Goal: Check status: Check status

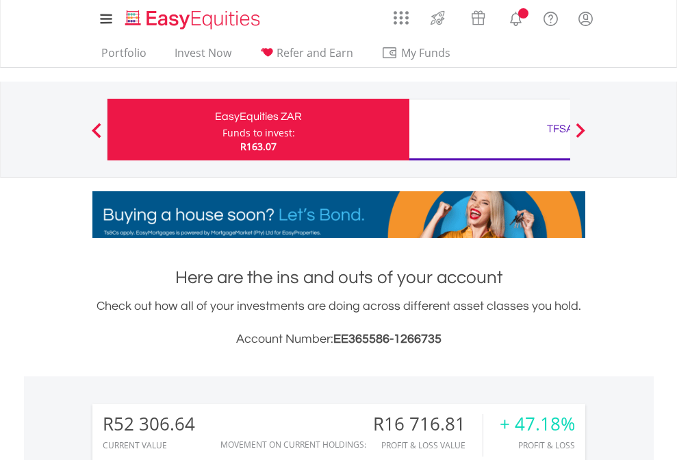
scroll to position [132, 215]
click at [223, 129] on div "Funds to invest:" at bounding box center [259, 133] width 73 height 14
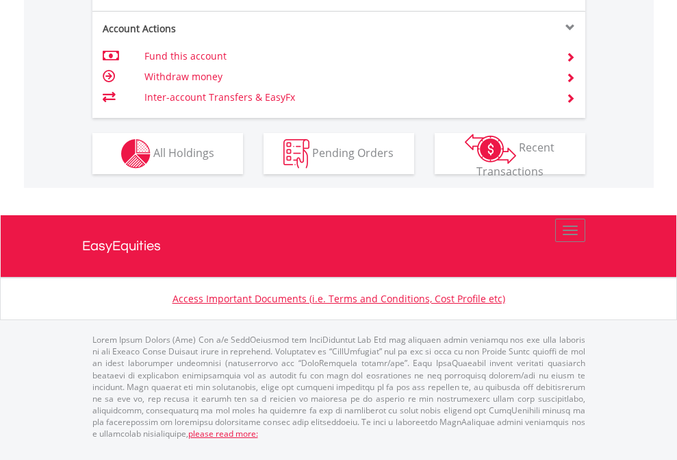
scroll to position [1395, 0]
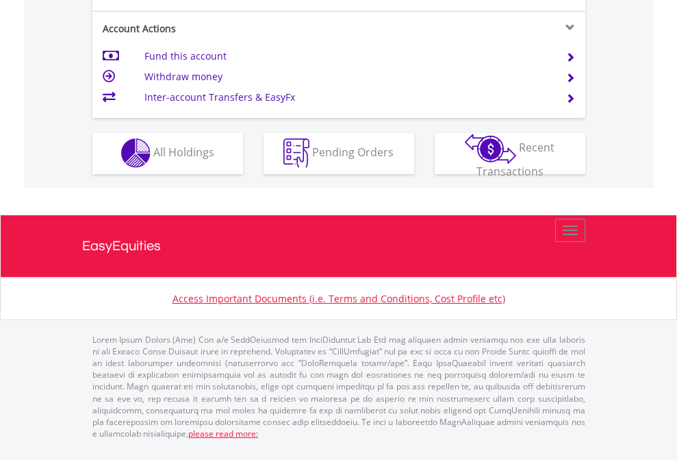
scroll to position [1281, 0]
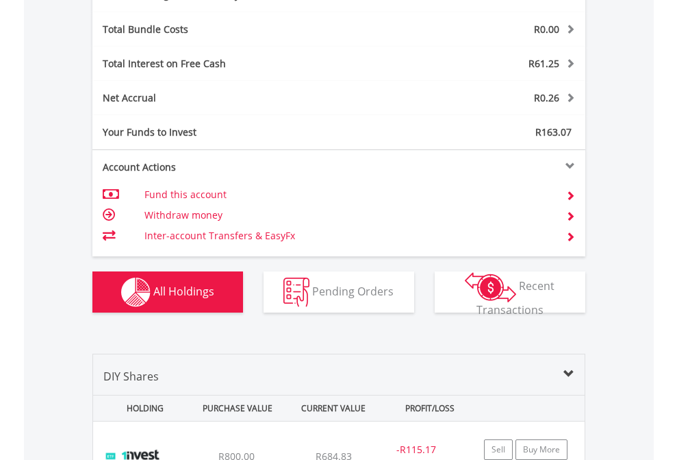
scroll to position [1633, 0]
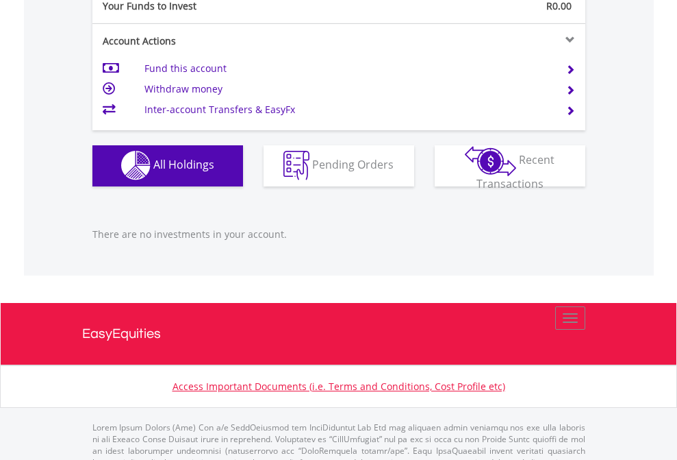
scroll to position [1356, 0]
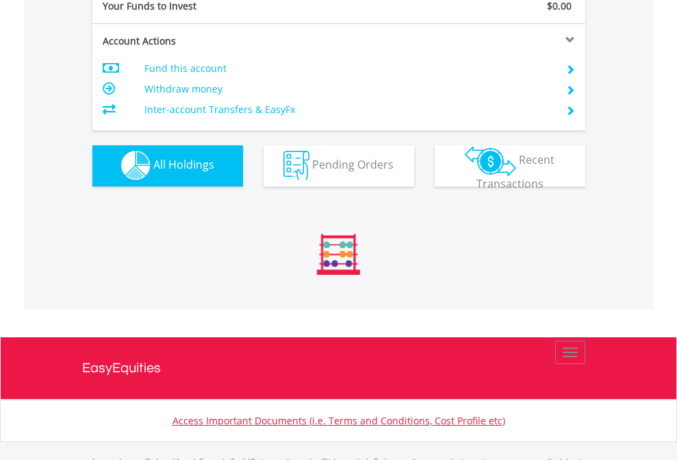
scroll to position [1356, 0]
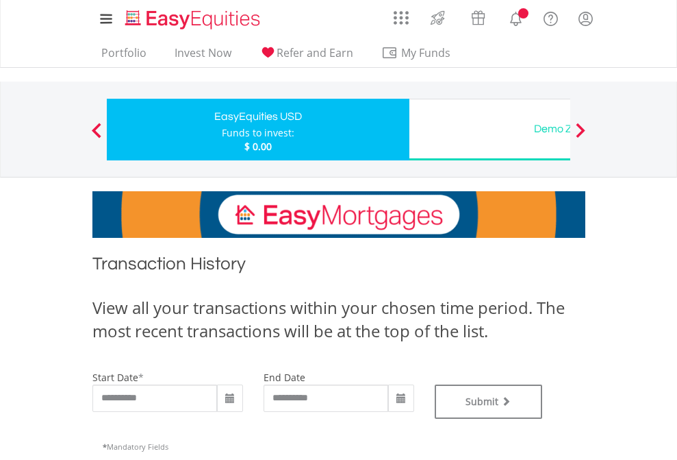
type input "**********"
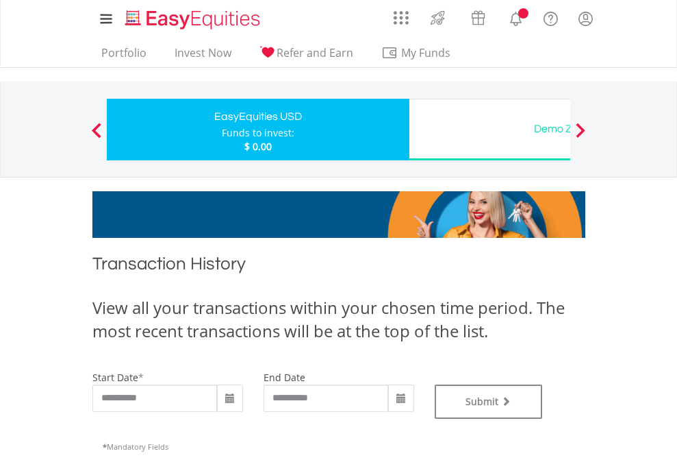
type input "**********"
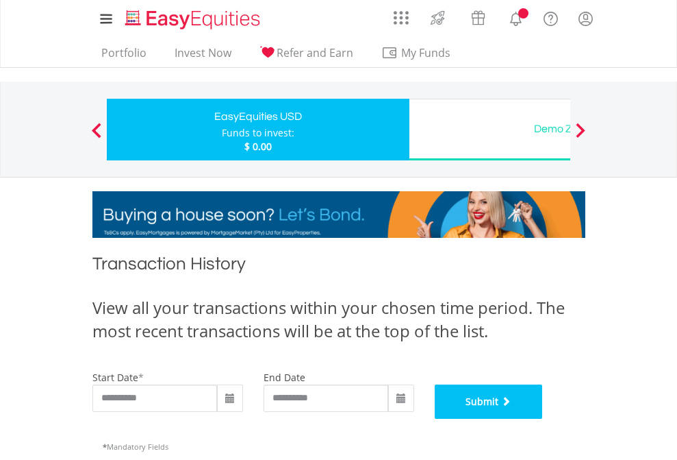
click at [543, 418] on button "Submit" at bounding box center [489, 401] width 108 height 34
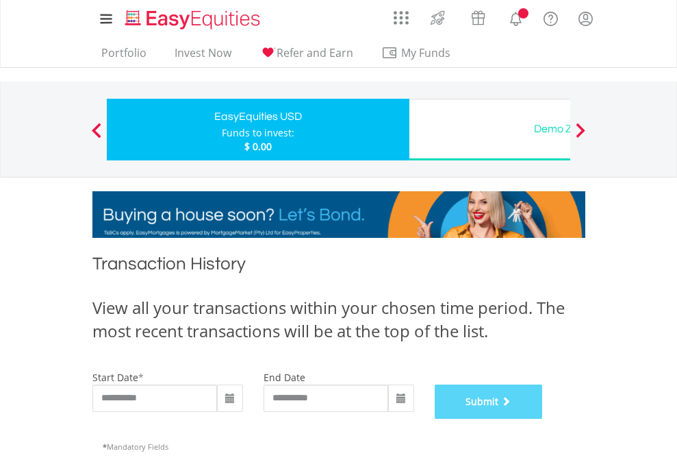
scroll to position [555, 0]
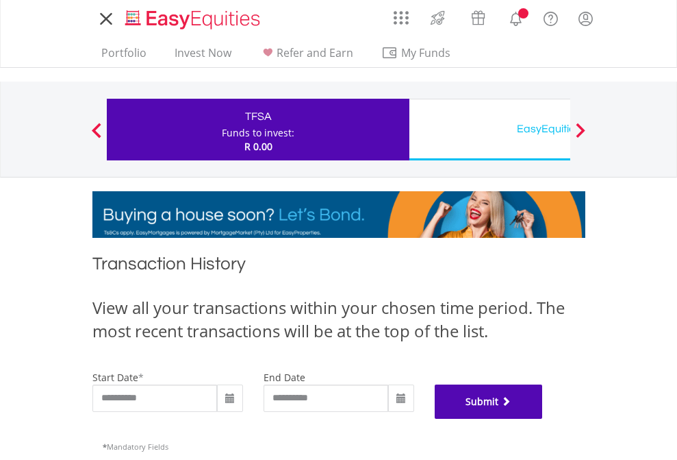
click at [543, 418] on button "Submit" at bounding box center [489, 401] width 108 height 34
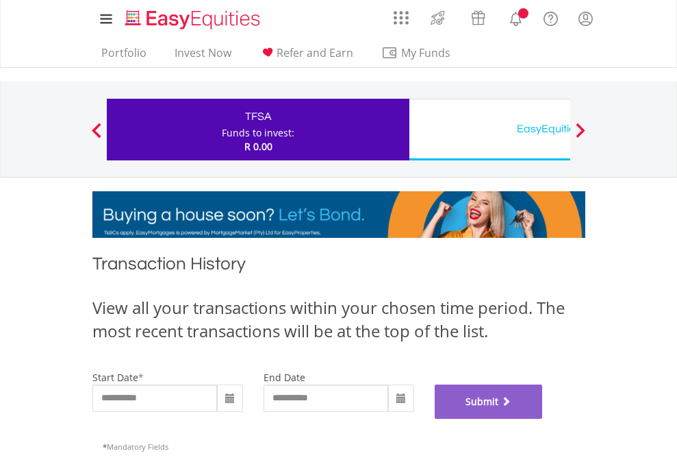
scroll to position [555, 0]
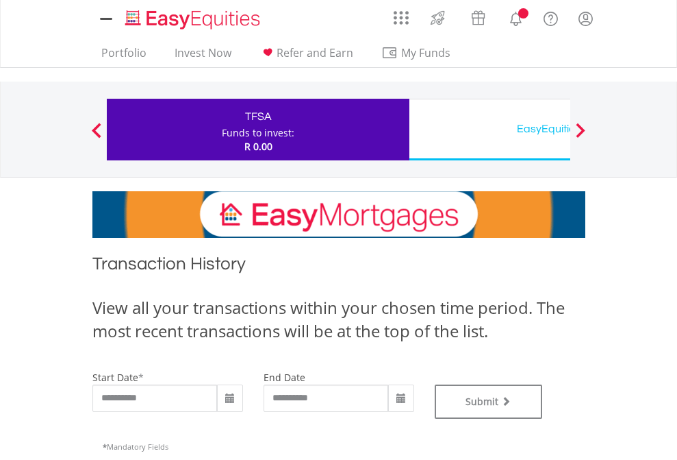
click at [490, 129] on div "EasyEquities USD" at bounding box center [561, 128] width 286 height 19
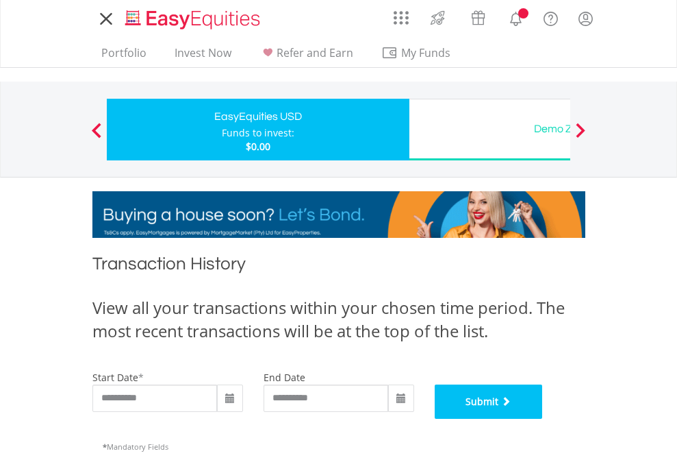
click at [543, 418] on button "Submit" at bounding box center [489, 401] width 108 height 34
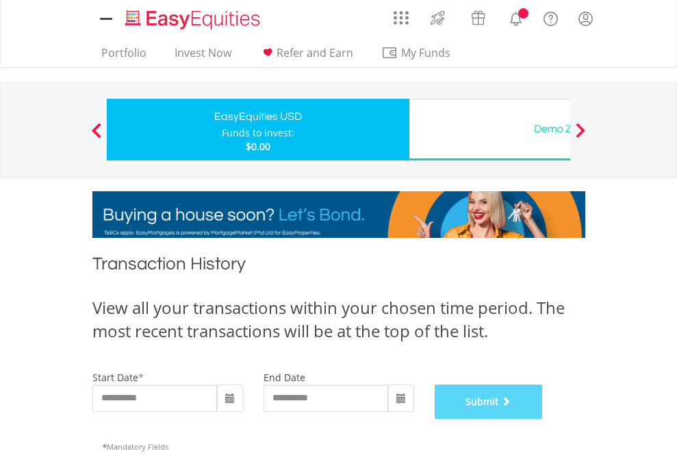
scroll to position [555, 0]
